Goal: Transaction & Acquisition: Purchase product/service

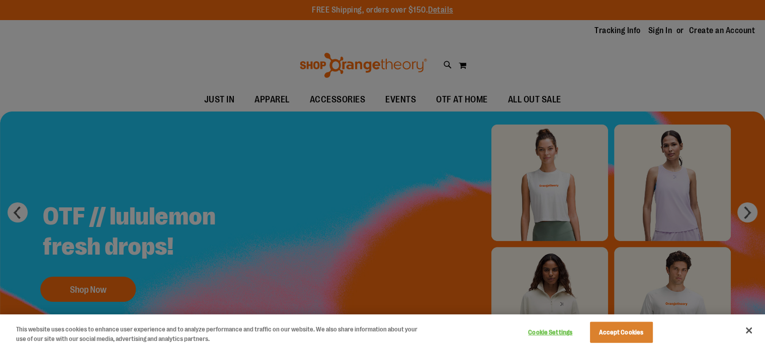
drag, startPoint x: 0, startPoint y: 0, endPoint x: 569, endPoint y: 121, distance: 581.9
click at [569, 121] on div at bounding box center [382, 174] width 765 height 349
click at [326, 95] on div at bounding box center [382, 174] width 765 height 349
click at [628, 337] on button "Accept Cookies" at bounding box center [621, 332] width 63 height 21
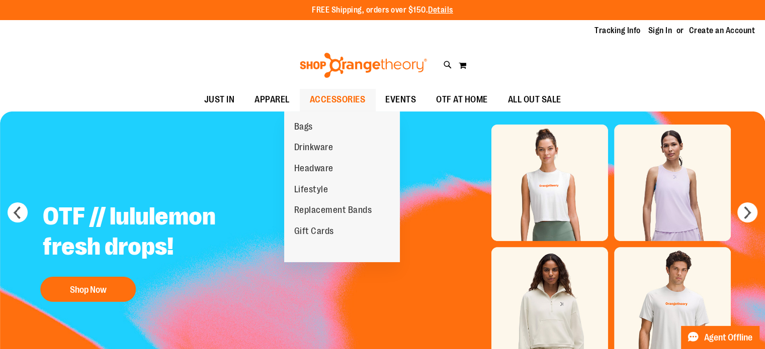
click at [338, 101] on span "ACCESSORIES" at bounding box center [338, 99] width 56 height 23
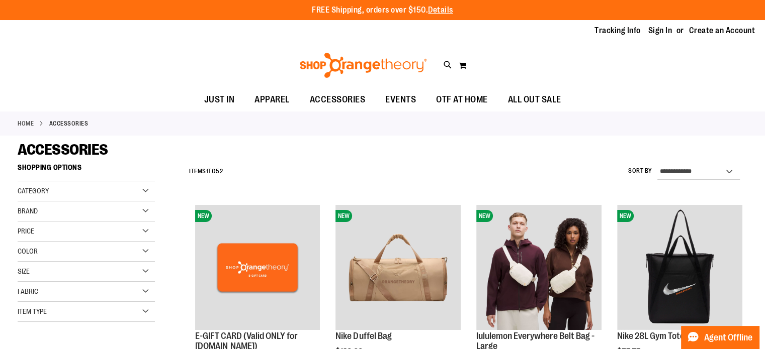
click at [143, 187] on div "Category" at bounding box center [86, 192] width 137 height 20
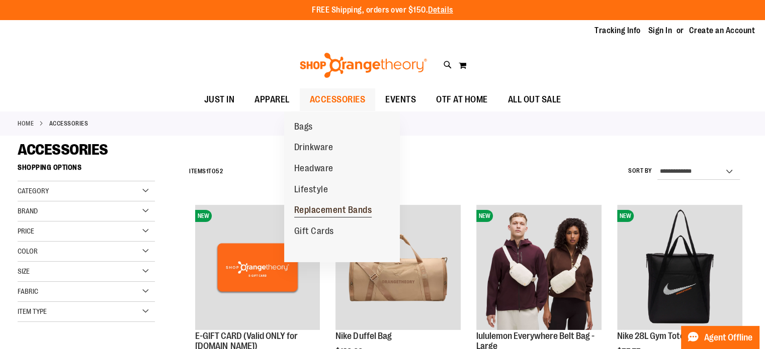
click at [319, 209] on span "Replacement Bands" at bounding box center [333, 211] width 78 height 13
